Goal: Task Accomplishment & Management: Manage account settings

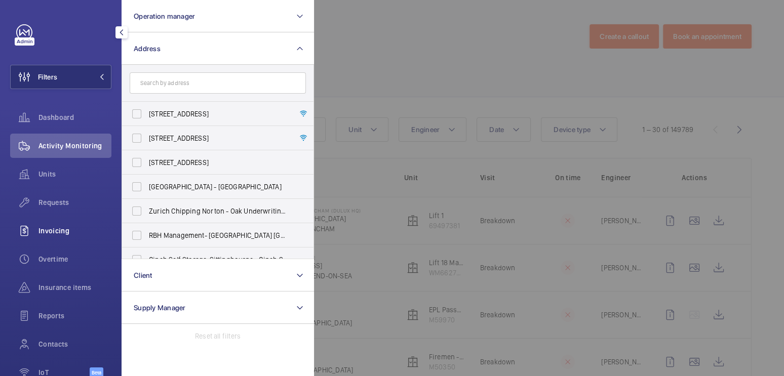
scroll to position [57, 0]
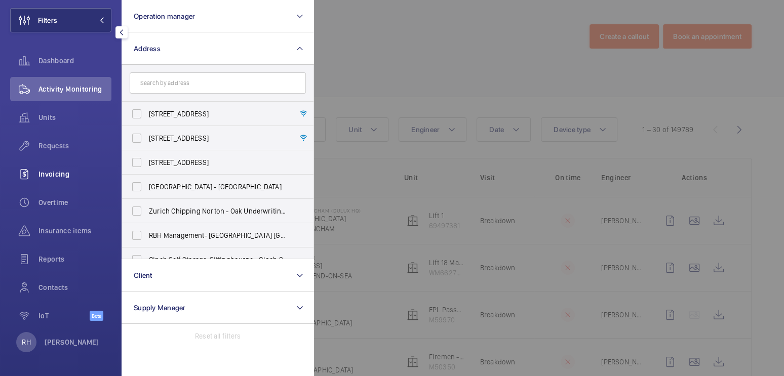
click at [72, 168] on div "Invoicing" at bounding box center [60, 174] width 101 height 24
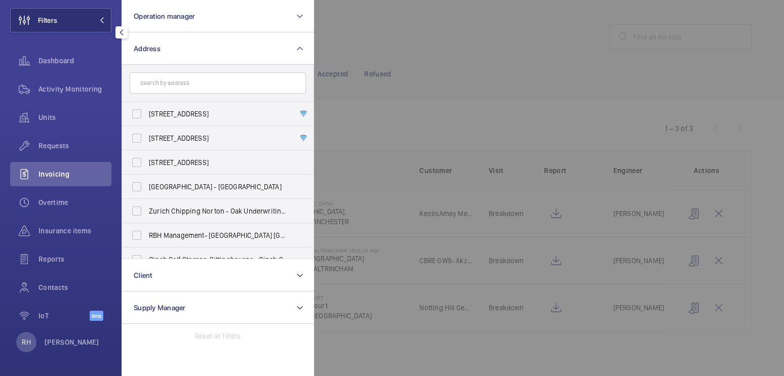
click at [346, 48] on div at bounding box center [706, 188] width 784 height 376
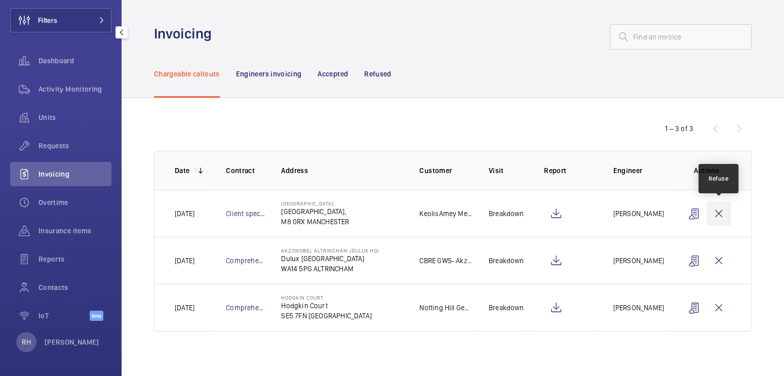
click at [721, 213] on wm-front-icon-button at bounding box center [719, 214] width 24 height 24
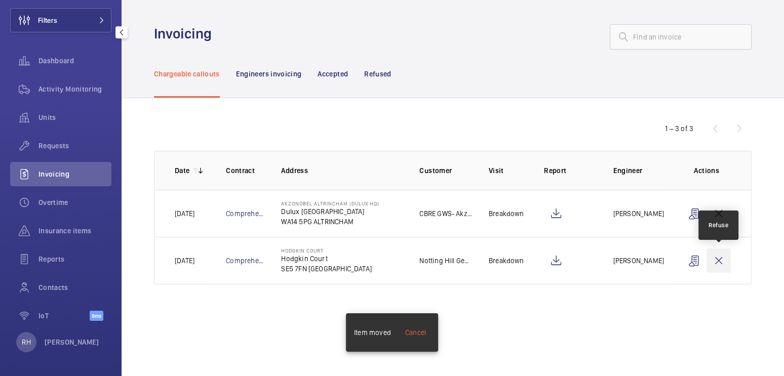
click at [716, 264] on wm-front-icon-button at bounding box center [719, 261] width 24 height 24
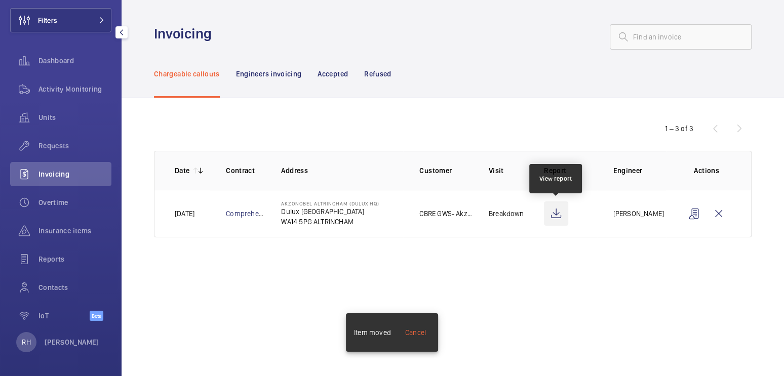
click at [559, 215] on wm-front-icon-button at bounding box center [556, 214] width 24 height 24
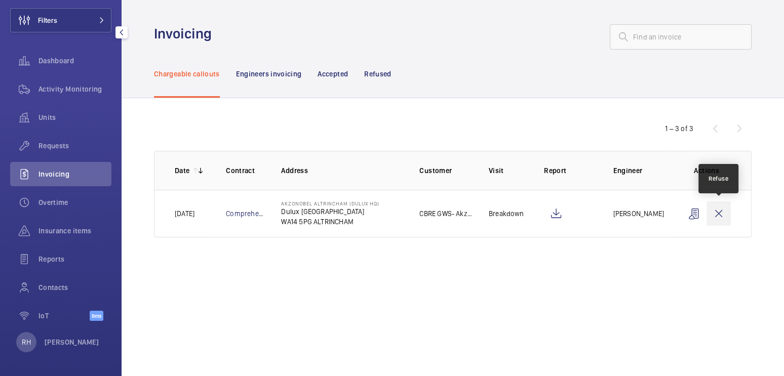
click at [721, 215] on wm-front-icon-button at bounding box center [719, 214] width 24 height 24
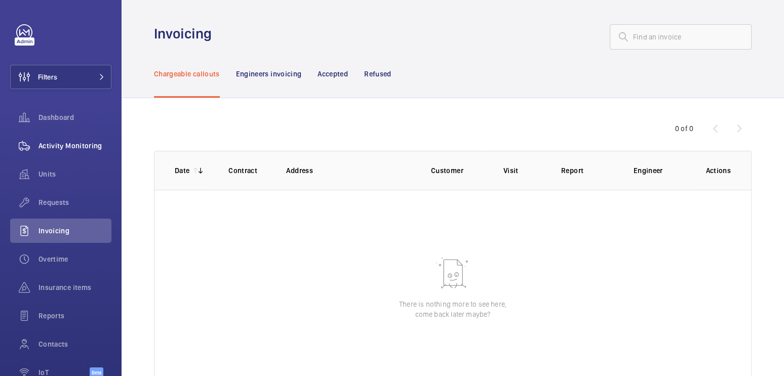
click at [63, 147] on span "Activity Monitoring" at bounding box center [74, 146] width 73 height 10
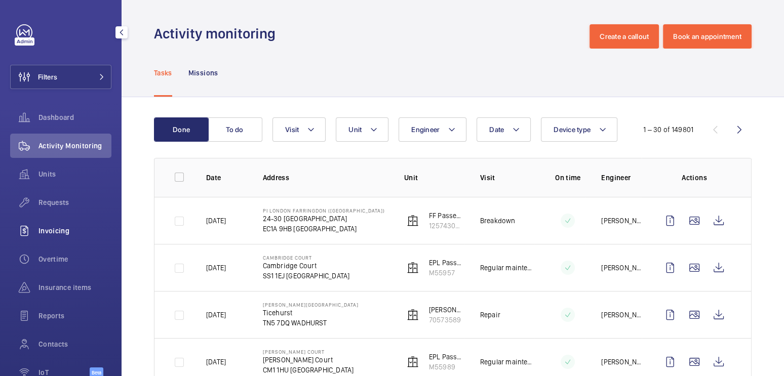
click at [72, 228] on span "Invoicing" at bounding box center [74, 231] width 73 height 10
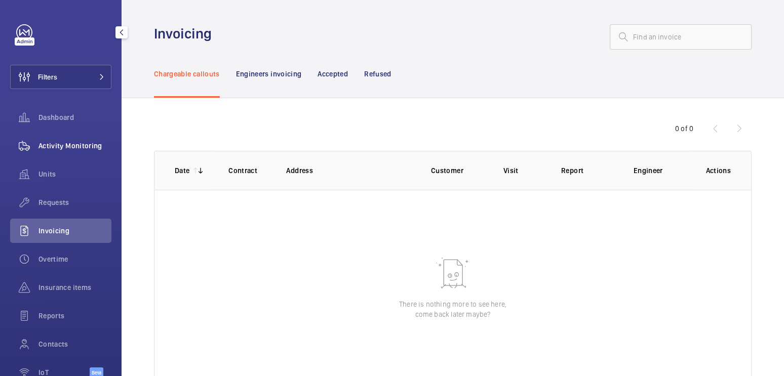
click at [69, 152] on div "Activity Monitoring" at bounding box center [60, 146] width 101 height 24
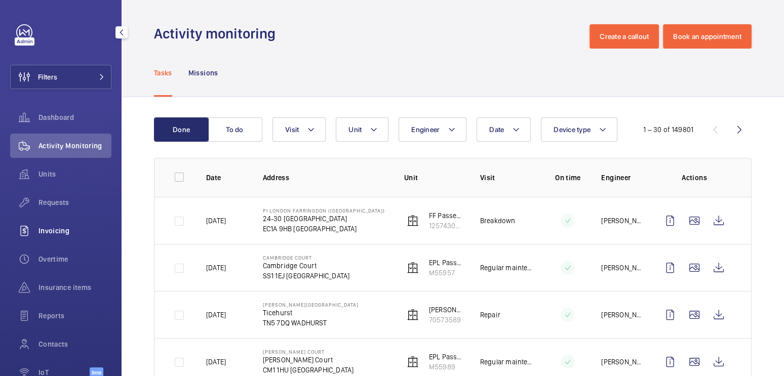
click at [53, 241] on div "Invoicing" at bounding box center [60, 231] width 101 height 24
